Goal: Task Accomplishment & Management: Use online tool/utility

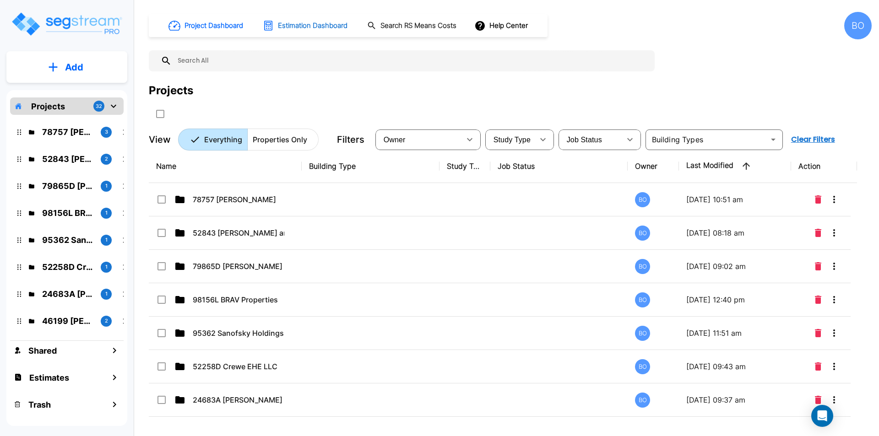
click at [299, 24] on h1 "Estimation Dashboard" at bounding box center [313, 26] width 70 height 11
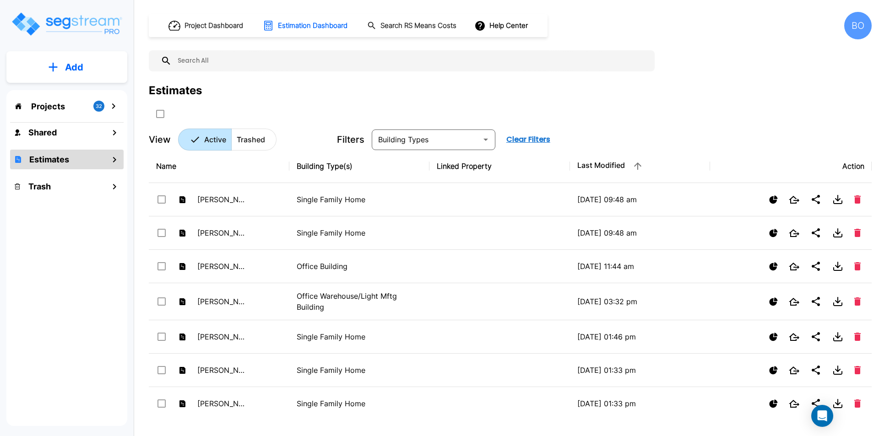
click at [67, 64] on p "Add" at bounding box center [74, 67] width 18 height 14
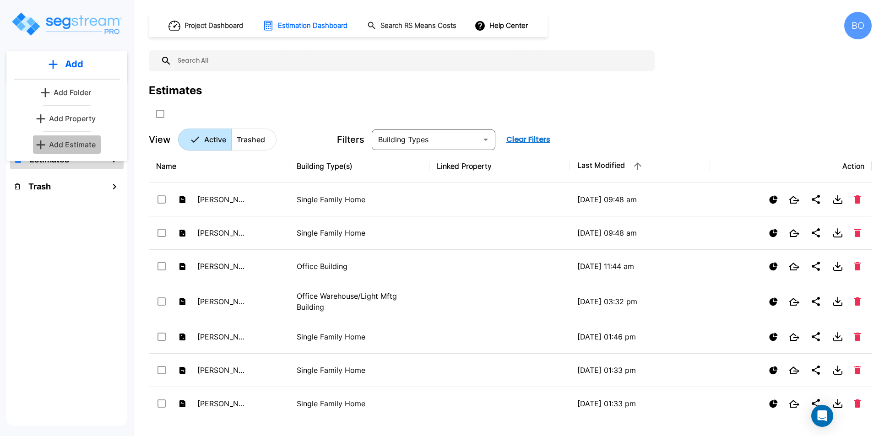
click at [65, 148] on p "Add Estimate" at bounding box center [72, 144] width 47 height 11
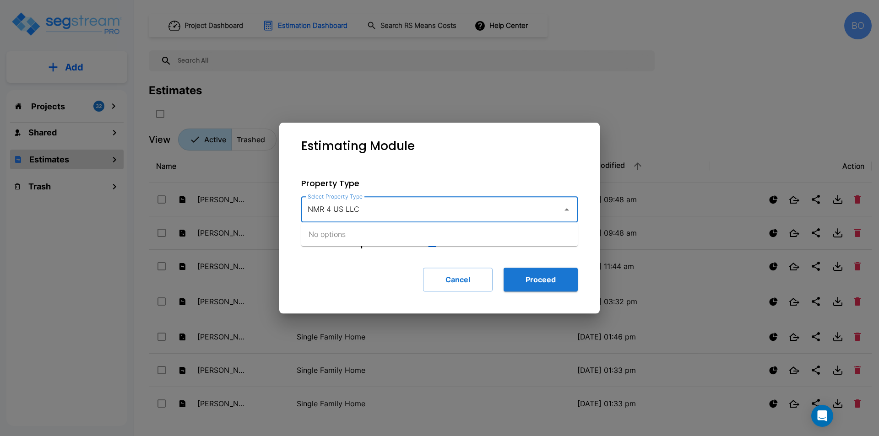
type input "NMR 4 US LLC"
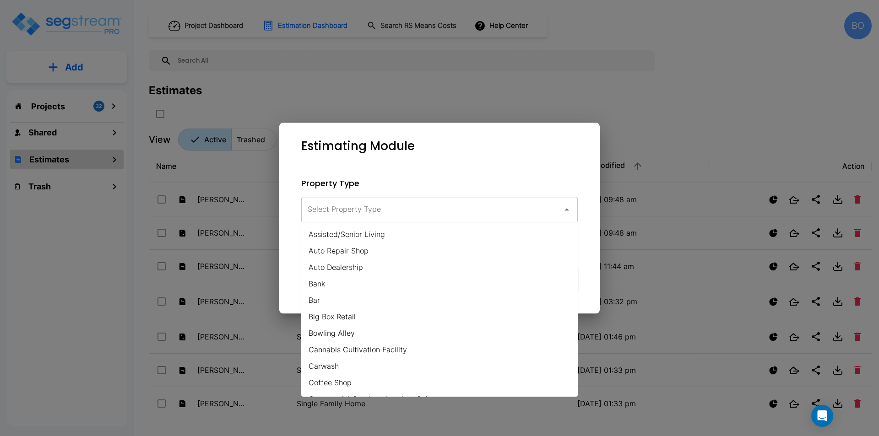
click at [503, 181] on p "Property Type" at bounding box center [439, 183] width 277 height 12
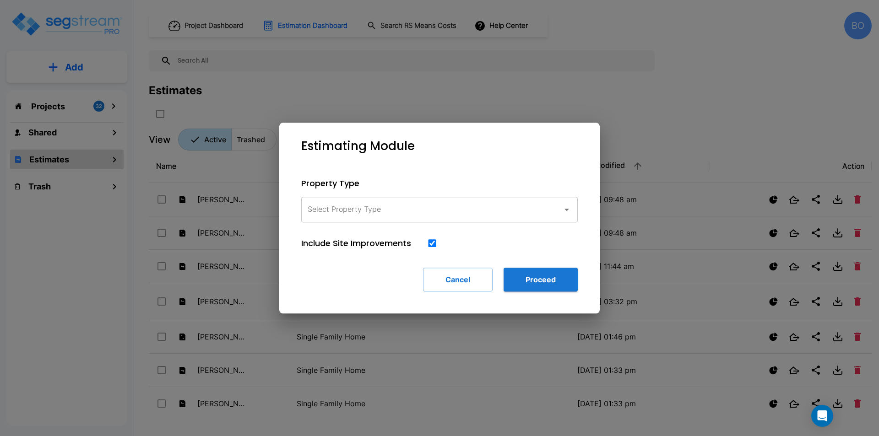
click at [406, 209] on input "Select Property Type" at bounding box center [429, 209] width 249 height 17
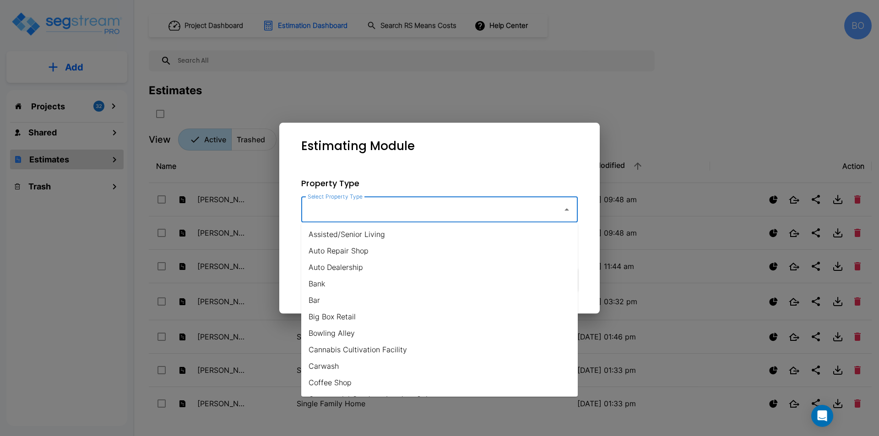
click at [411, 182] on p "Property Type" at bounding box center [439, 183] width 277 height 12
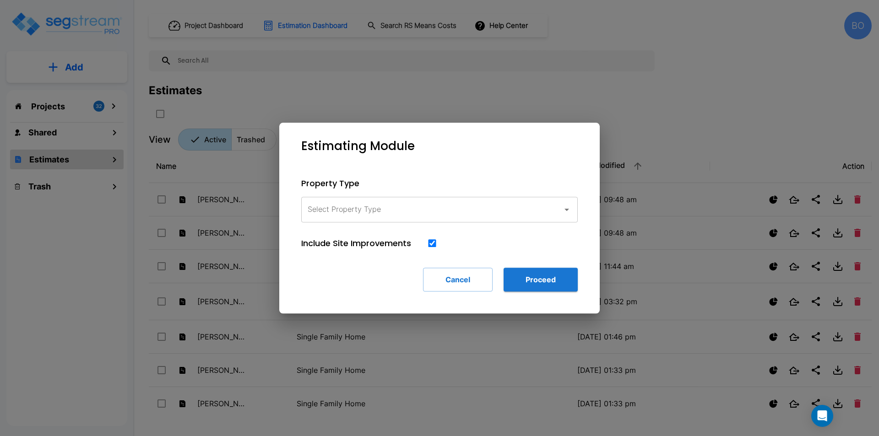
click at [416, 198] on div "Select Property Type" at bounding box center [439, 210] width 277 height 26
